Goal: Transaction & Acquisition: Purchase product/service

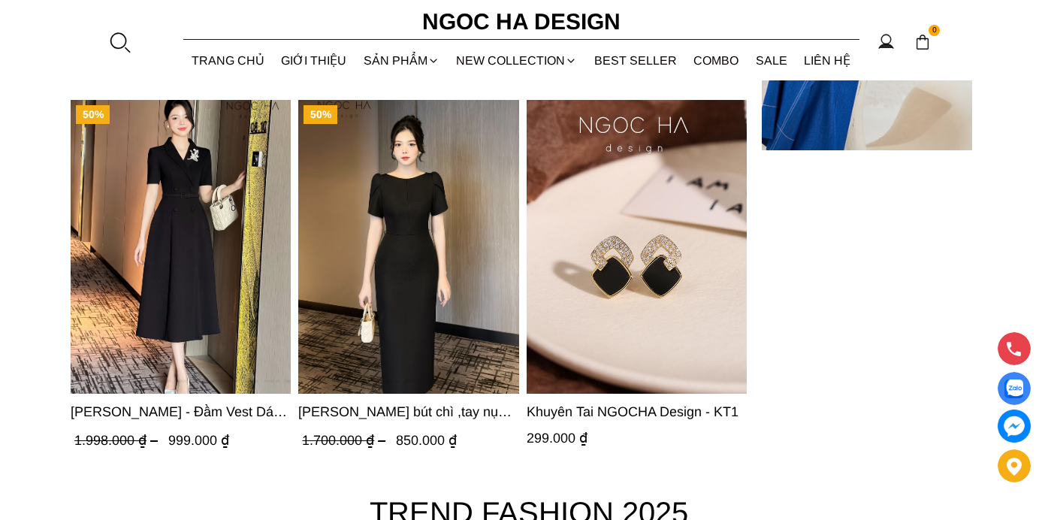
scroll to position [4960, 0]
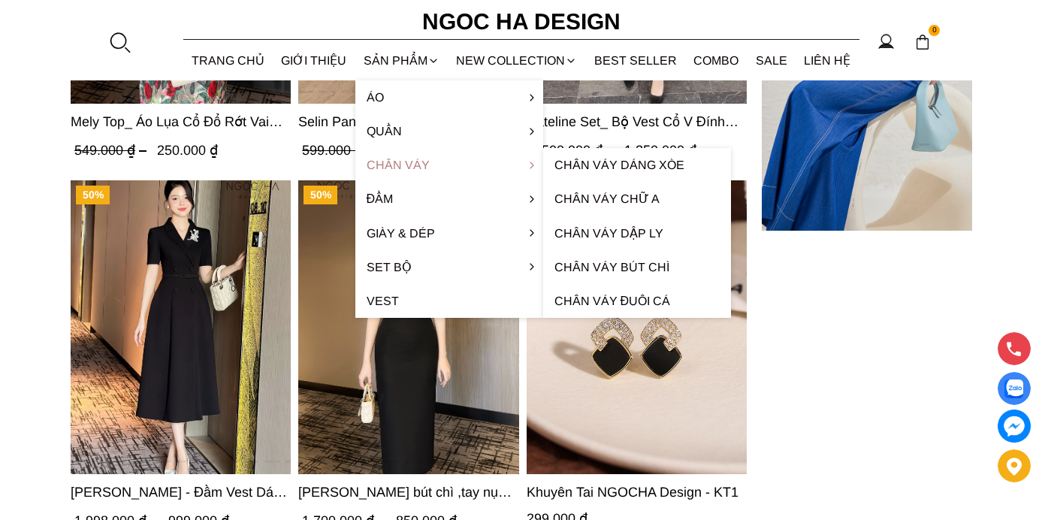
click at [401, 161] on link "Chân váy" at bounding box center [449, 165] width 188 height 34
